Goal: Complete application form: Complete application form

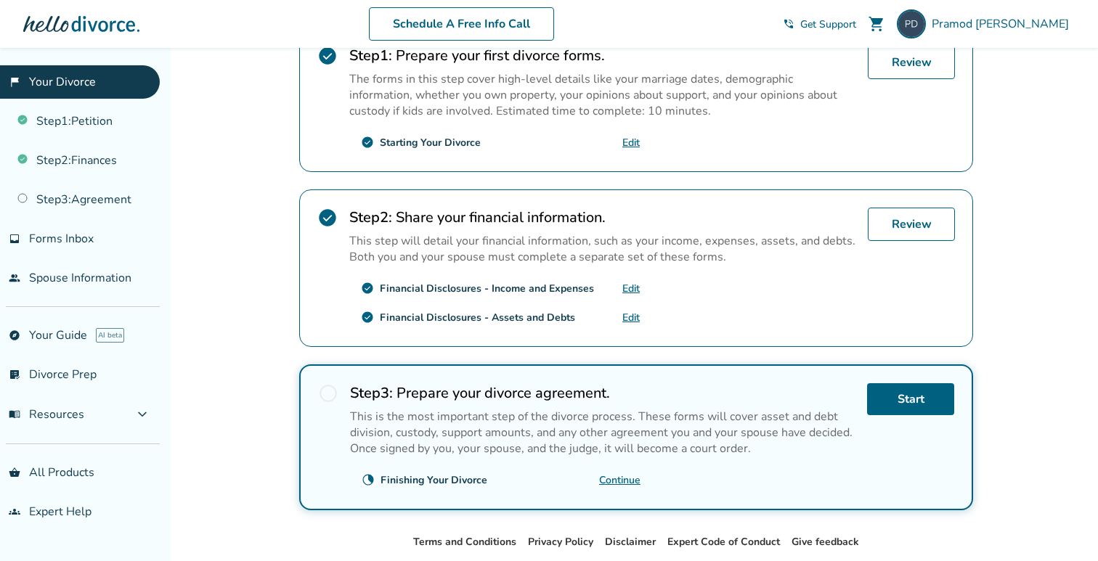
scroll to position [322, 0]
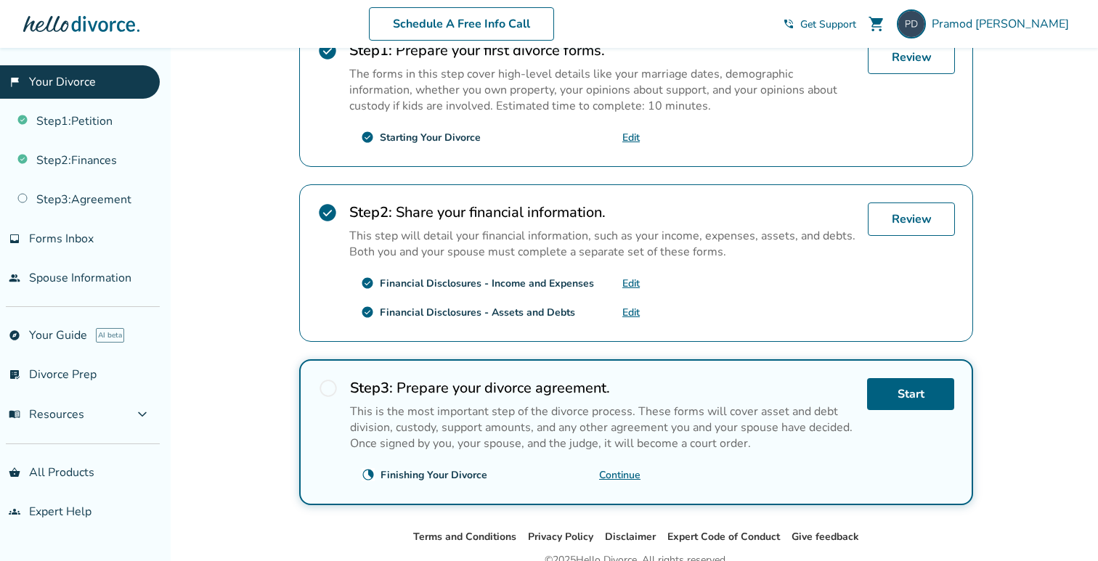
click at [629, 283] on link "Edit" at bounding box center [630, 284] width 17 height 14
click at [632, 314] on link "Edit" at bounding box center [630, 313] width 17 height 14
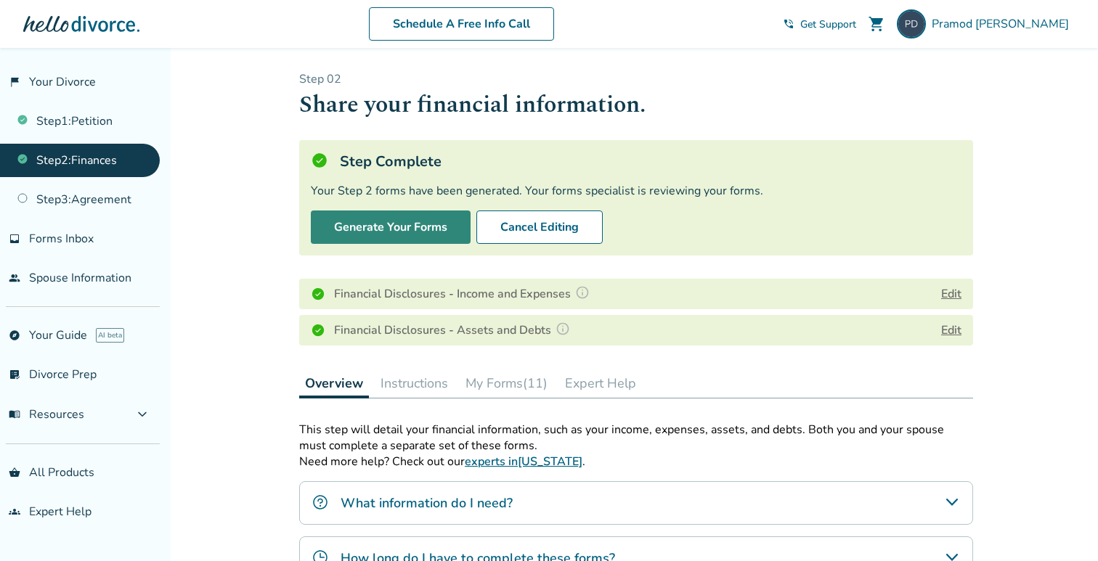
click at [361, 228] on button "Generate Your Forms" at bounding box center [391, 227] width 160 height 33
